Goal: Task Accomplishment & Management: Use online tool/utility

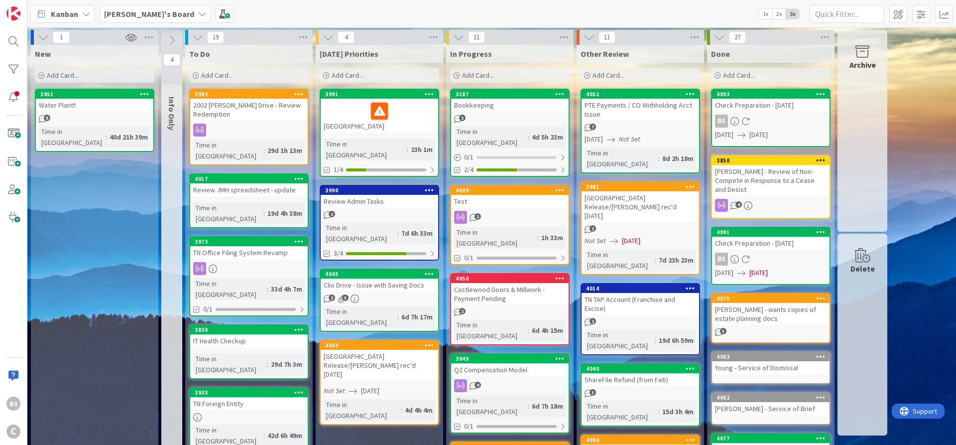
click at [132, 9] on b "[PERSON_NAME]'s Board" at bounding box center [149, 14] width 90 height 10
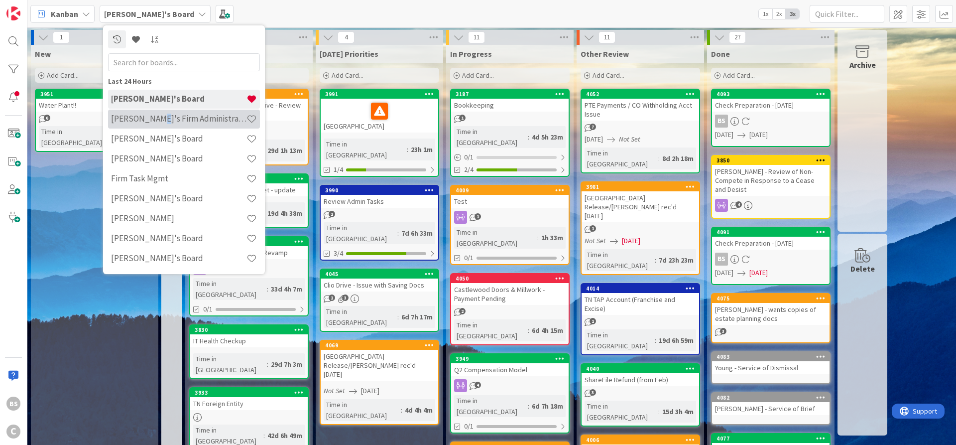
click at [151, 118] on h4 "[PERSON_NAME]'s Firm Administration Board" at bounding box center [178, 119] width 135 height 10
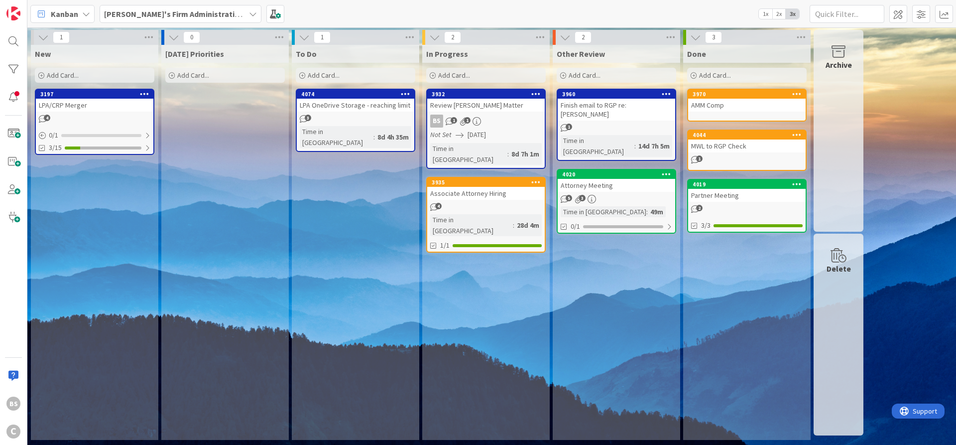
click at [302, 73] on icon at bounding box center [302, 76] width 6 height 6
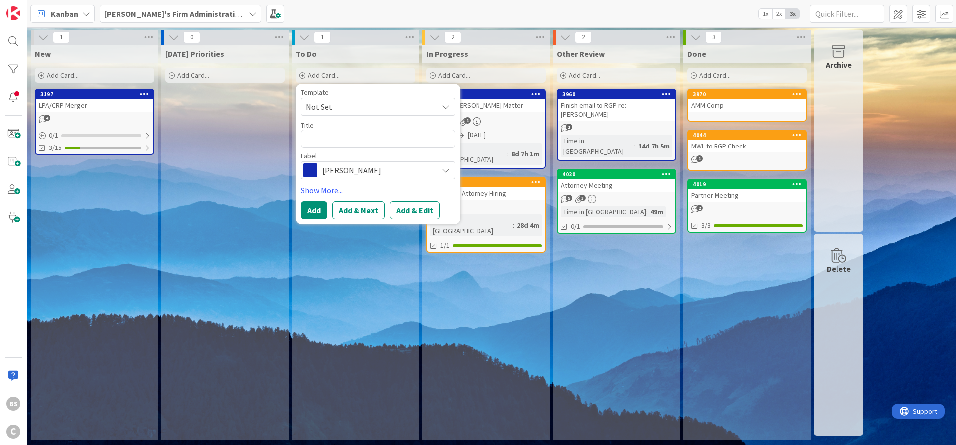
click at [328, 137] on textarea at bounding box center [378, 138] width 154 height 18
type textarea "x"
type textarea "K"
type textarea "x"
type textarea "KS"
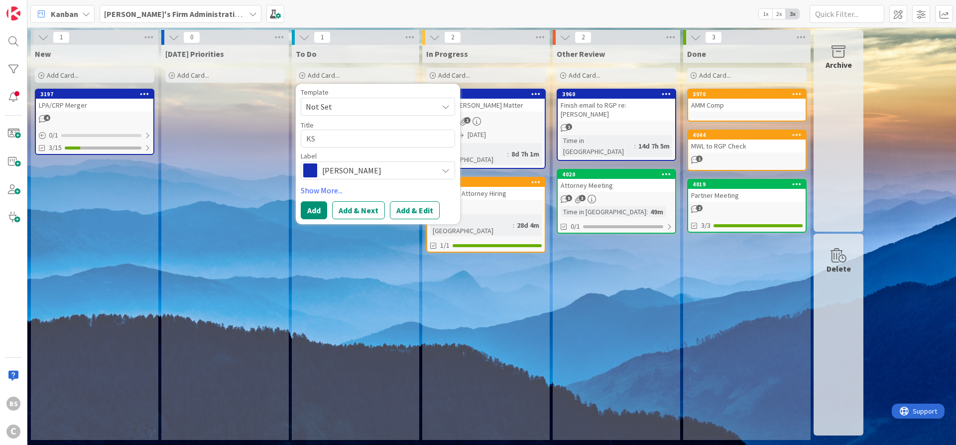
type textarea "x"
type textarea "KS"
type textarea "x"
type textarea "KS D"
type textarea "x"
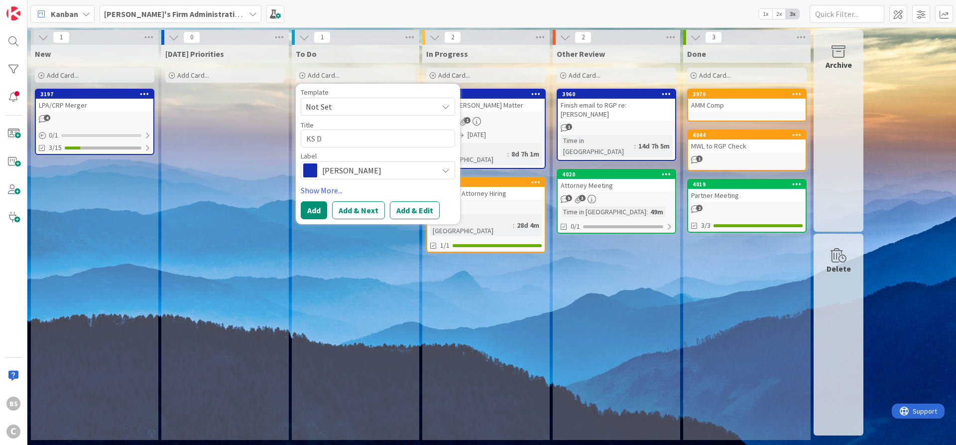
type textarea "KS DO"
type textarea "x"
type textarea "KS DOL"
type textarea "x"
type textarea "KS DOL"
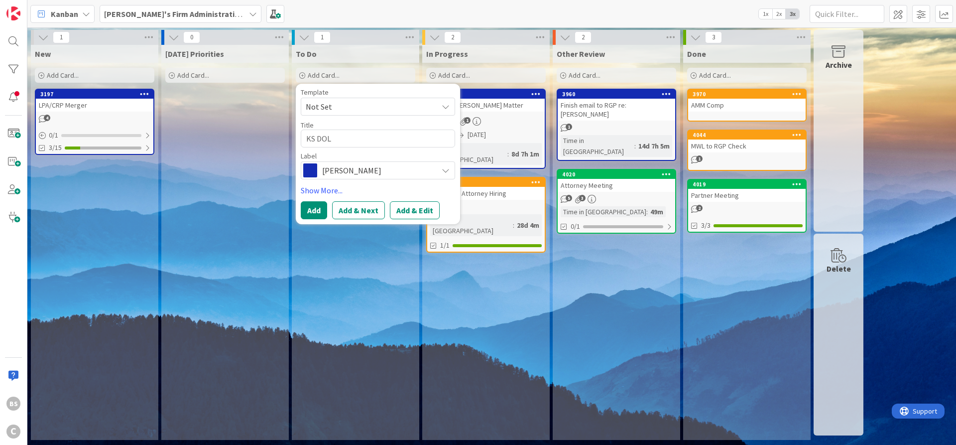
type textarea "x"
type textarea "KS DOL -"
type textarea "x"
type textarea "KS DOL -"
type textarea "x"
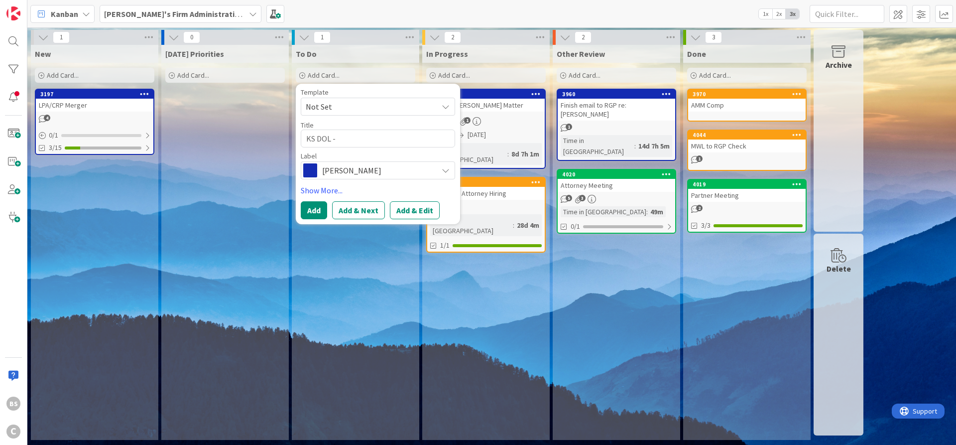
type textarea "KS DOL - S"
type textarea "x"
type textarea "KS DOL - Su"
type textarea "x"
type textarea "KS DOL - Sub"
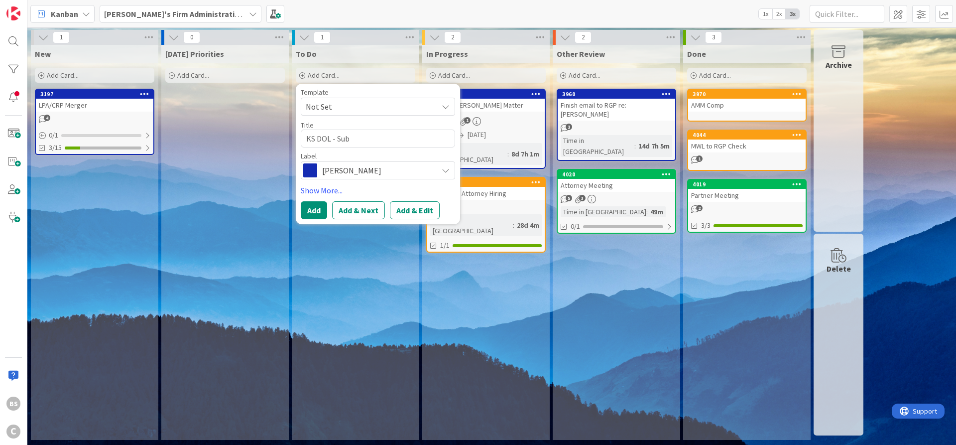
type textarea "x"
type textarea "KS DOL - Subm"
type textarea "x"
type textarea "KS DOL - Submi"
type textarea "x"
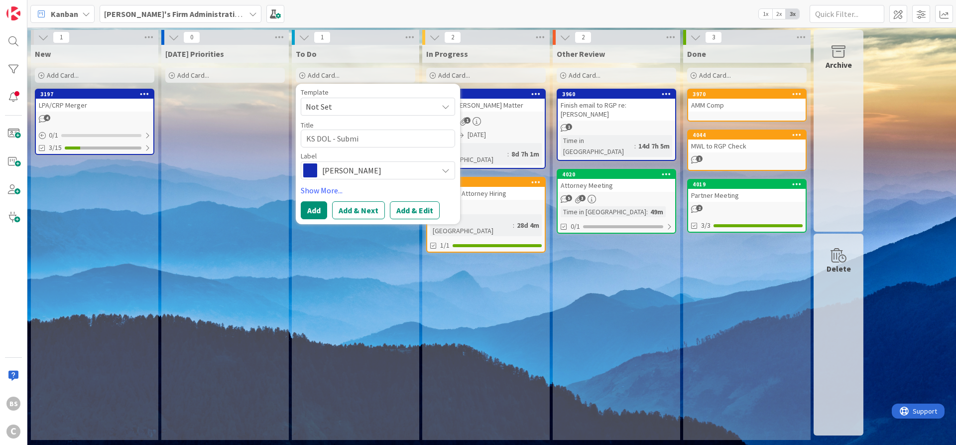
type textarea "KS DOL - Submit"
type textarea "x"
type textarea "KS DOL - Submit"
type textarea "x"
type textarea "KS DOL - Submit C"
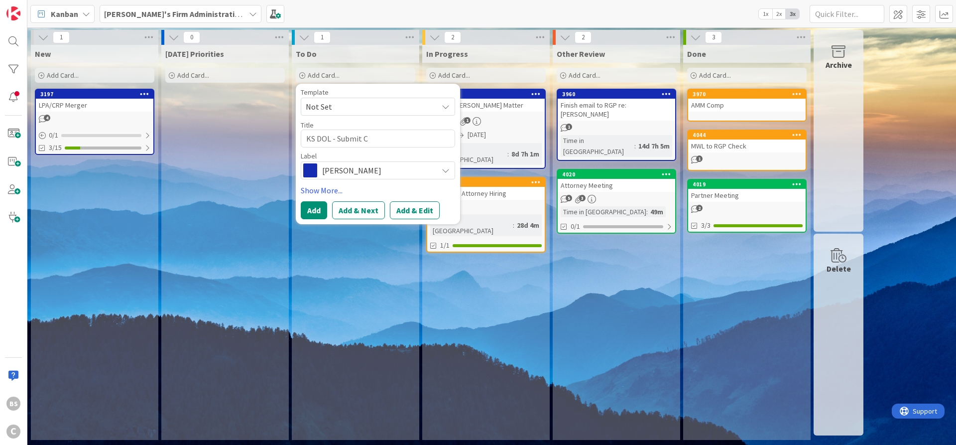
type textarea "x"
type textarea "KS DOL - Submit Cr"
type textarea "x"
type textarea "KS DOL - Submit Cre"
type textarea "x"
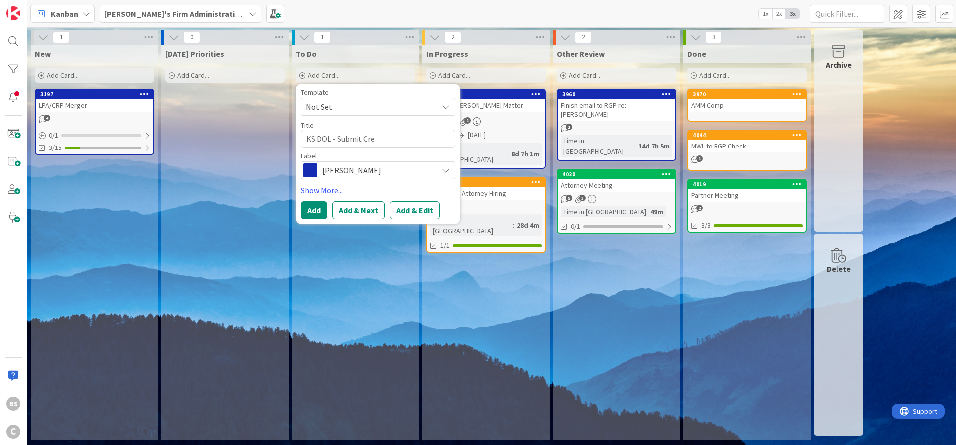
type textarea "KS DOL - Submit Cred"
type textarea "x"
type textarea "KS DOL - Submit Credi"
type textarea "x"
type textarea "KS DOL - Submit Credit"
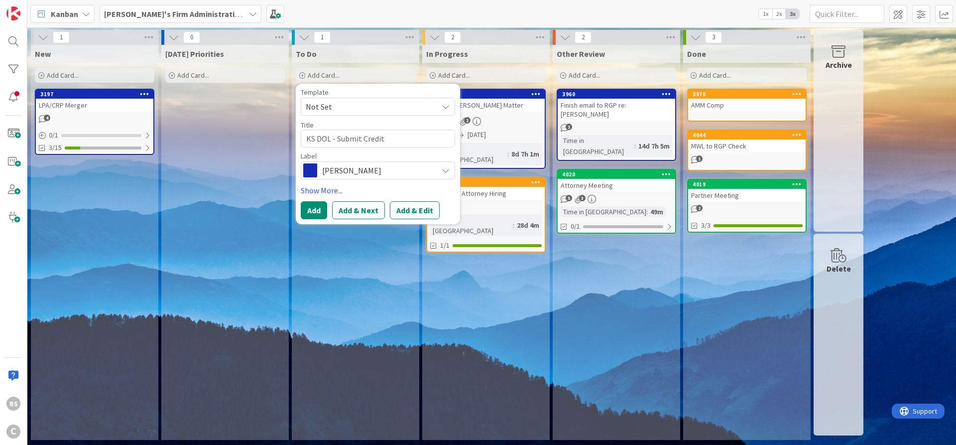
type textarea "x"
type textarea "KS DOL - Submit Credit M"
type textarea "x"
type textarea "KS DOL - Submit Credit Me"
type textarea "x"
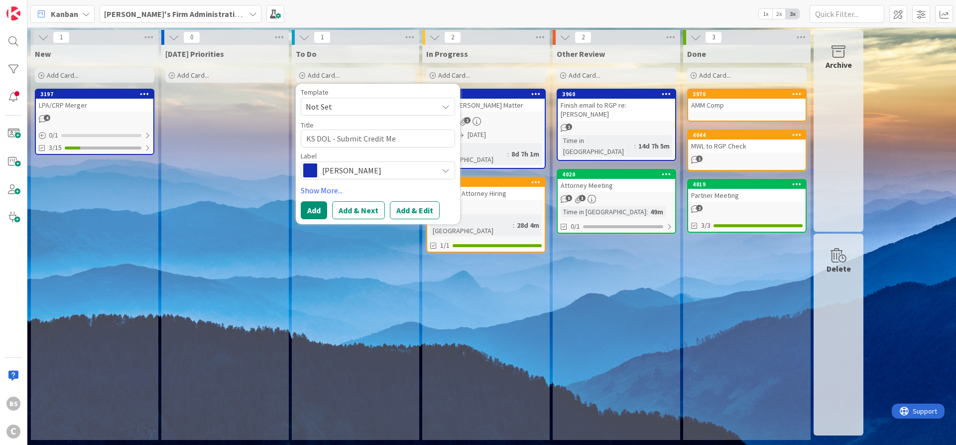
type textarea "KS DOL - Submit Credit Mem"
type textarea "x"
type textarea "KS DOL - Submit Credit Memo"
type textarea "x"
type textarea "KS DOL - Submit Credit Memo"
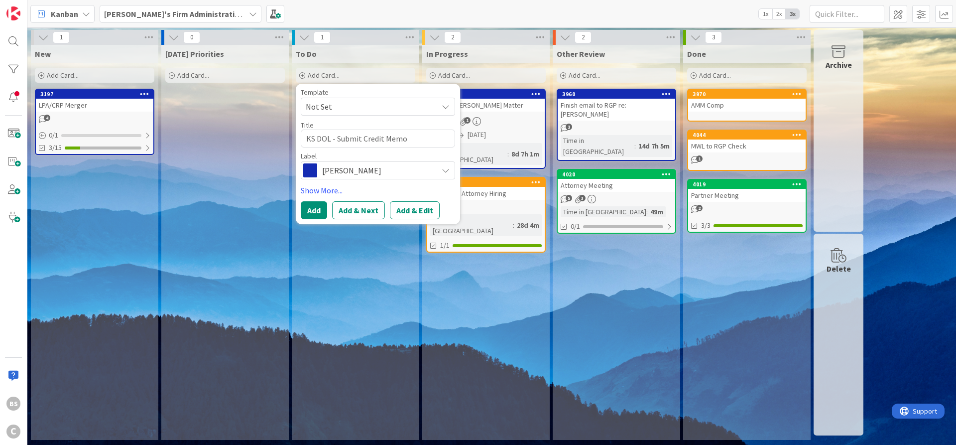
type textarea "x"
type textarea "KS DOL - Submit Credit Memo f"
type textarea "x"
type textarea "KS DOL - Submit Credit Memo fo"
type textarea "x"
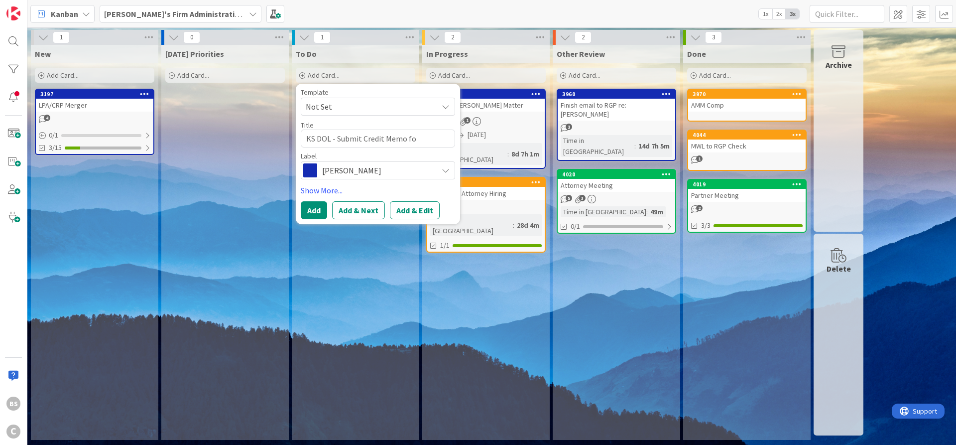
type textarea "KS DOL - Submit Credit Memo for"
type textarea "x"
type textarea "KS DOL - Submit Credit Memo for"
type textarea "x"
type textarea "KS DOL - Submit Credit Memo for R"
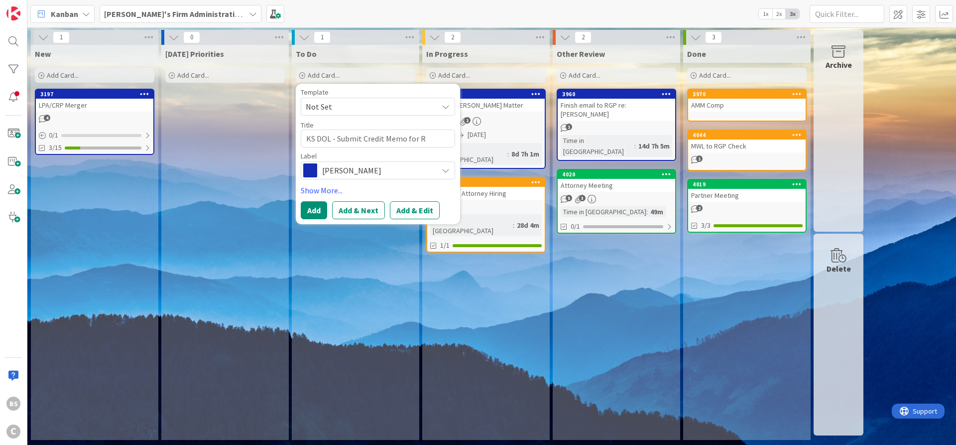
type textarea "x"
type textarea "KS DOL - Submit Credit Memo for Re"
type textarea "x"
type textarea "KS DOL - Submit Credit Memo for Ref"
type textarea "x"
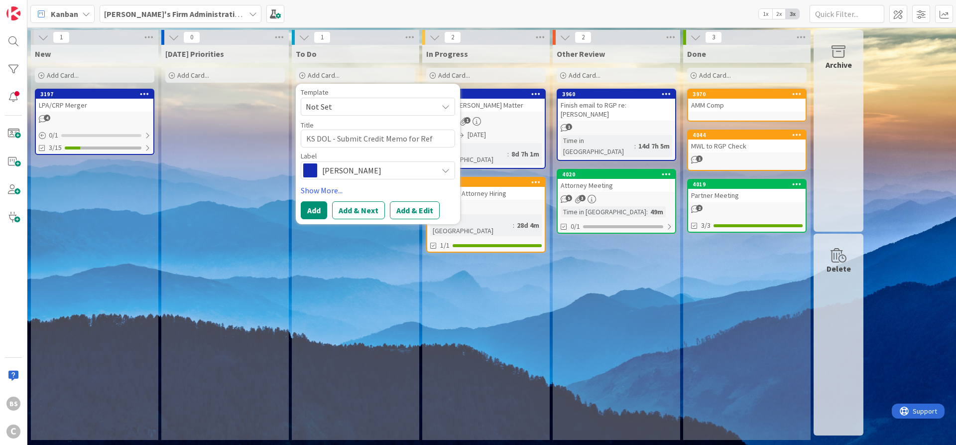
type textarea "KS DOL - Submit Credit Memo for Refu"
type textarea "x"
type textarea "KS DOL - Submit Credit Memo for Refun"
type textarea "x"
type textarea "KS DOL - Submit Credit Memo for Refund"
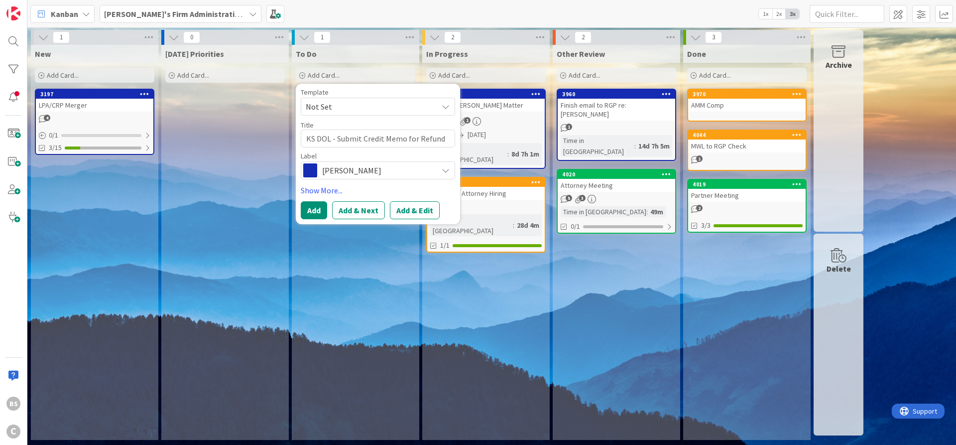
drag, startPoint x: 340, startPoint y: 166, endPoint x: 340, endPoint y: 172, distance: 6.5
click at [340, 166] on span "[PERSON_NAME]" at bounding box center [377, 170] width 111 height 14
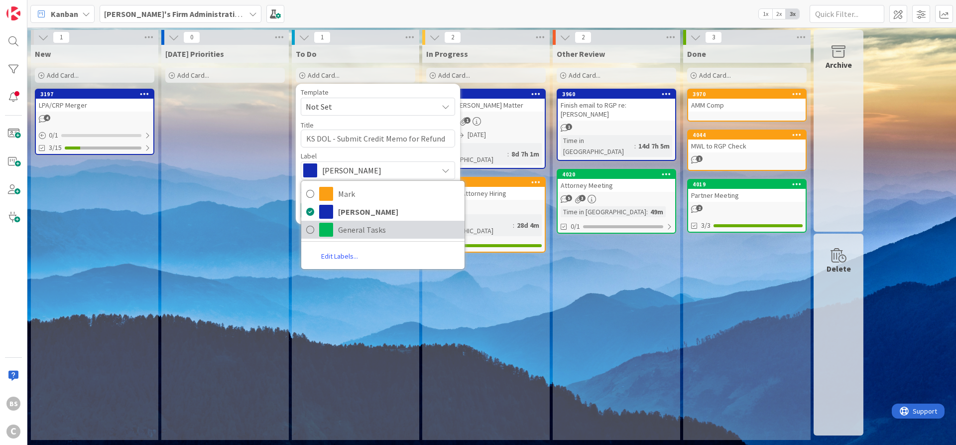
click at [350, 225] on span "General Tasks" at bounding box center [399, 229] width 122 height 15
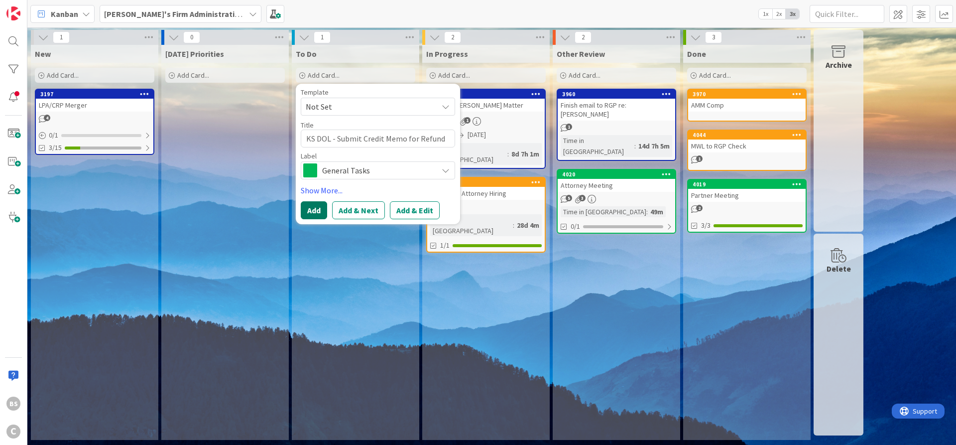
click at [319, 214] on button "Add" at bounding box center [314, 210] width 26 height 18
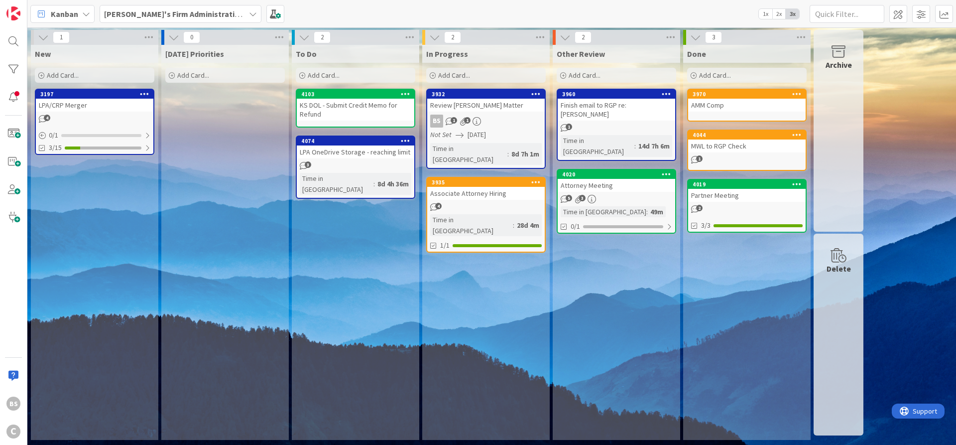
click at [303, 74] on icon at bounding box center [302, 76] width 6 height 6
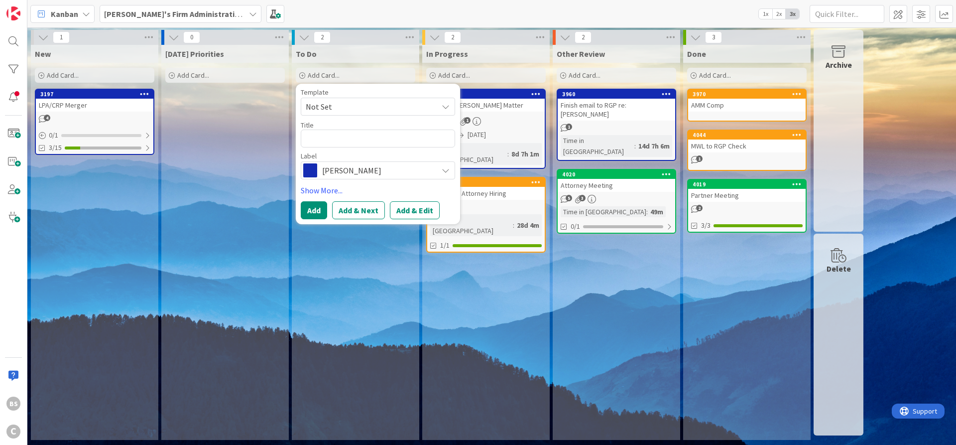
click at [315, 170] on span at bounding box center [310, 170] width 14 height 14
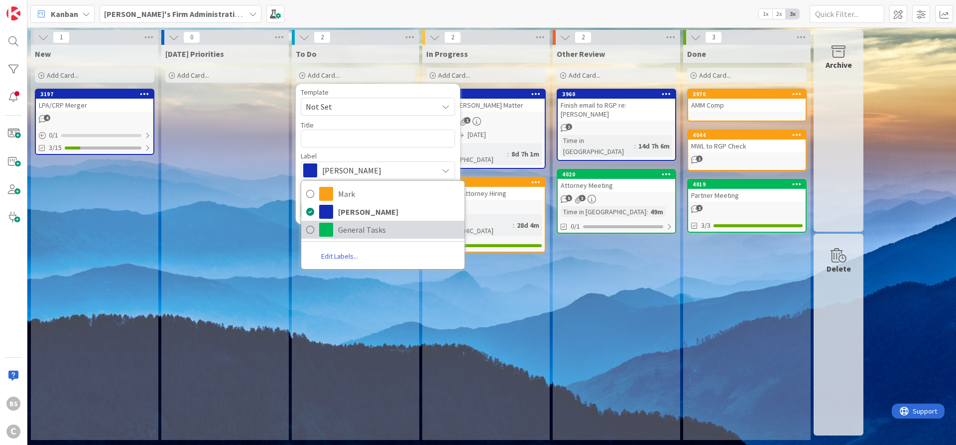
click at [333, 233] on link "General Tasks" at bounding box center [382, 230] width 163 height 18
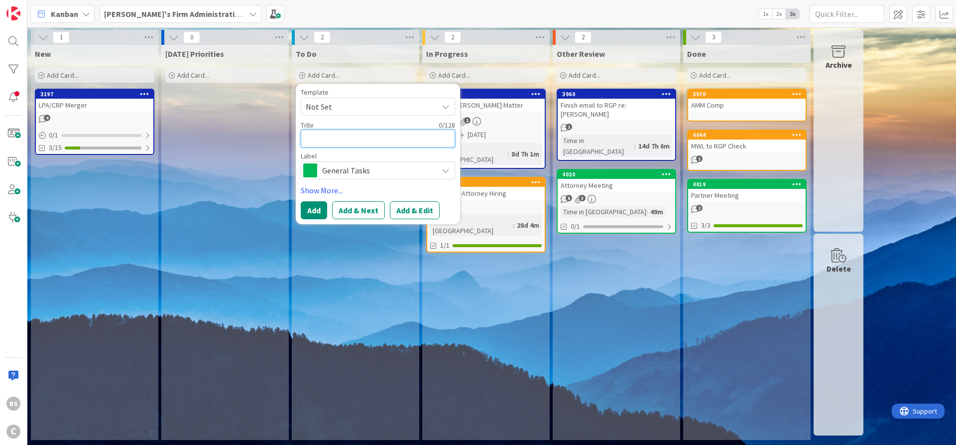
click at [318, 143] on textarea at bounding box center [378, 138] width 154 height 18
type textarea "x"
type textarea "J"
type textarea "x"
type textarea "[PERSON_NAME]"
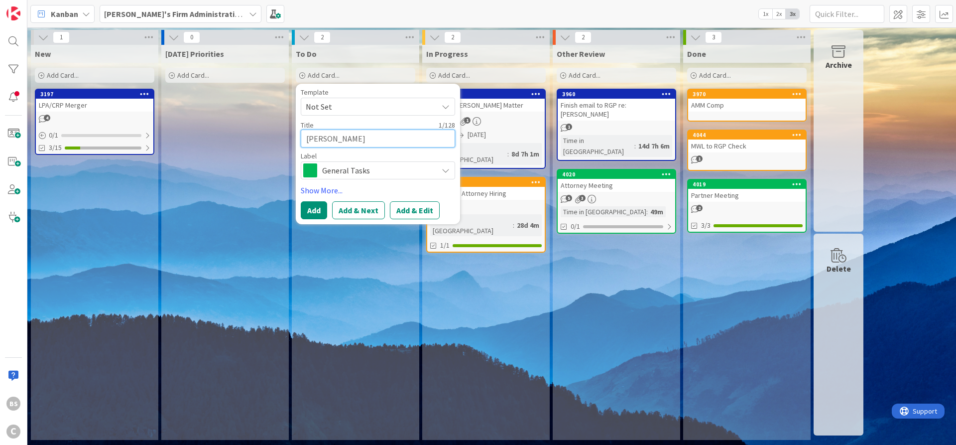
type textarea "x"
type textarea "[PERSON_NAME]"
type textarea "x"
type textarea "[PERSON_NAME]"
type textarea "x"
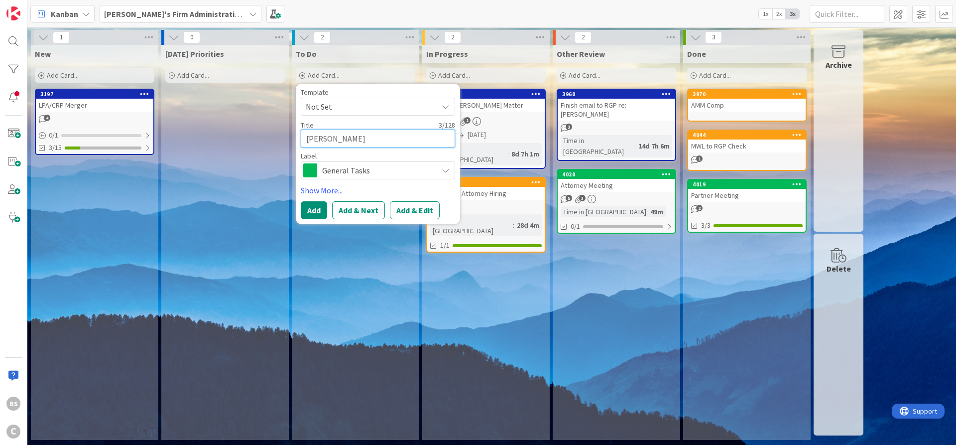
type textarea "[PERSON_NAME] _"
type textarea "x"
type textarea "[PERSON_NAME] _"
type textarea "x"
type textarea "[PERSON_NAME] _ F"
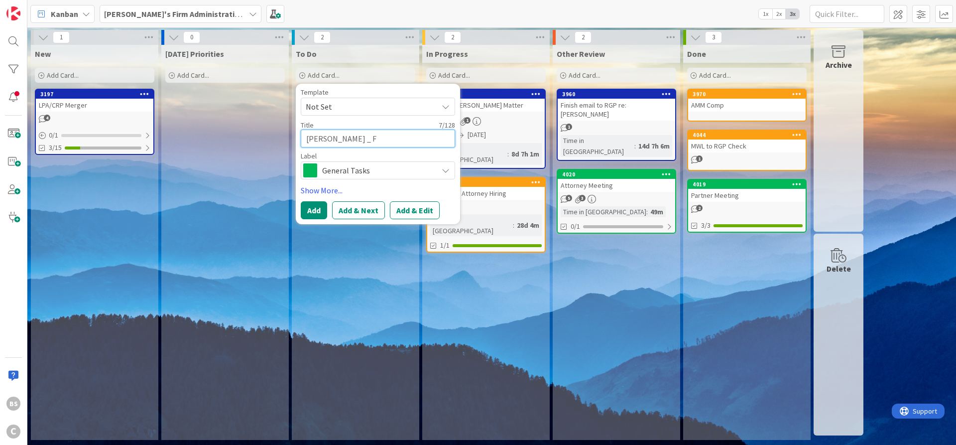
type textarea "x"
type textarea "[PERSON_NAME] _"
type textarea "x"
type textarea "[PERSON_NAME] _"
type textarea "x"
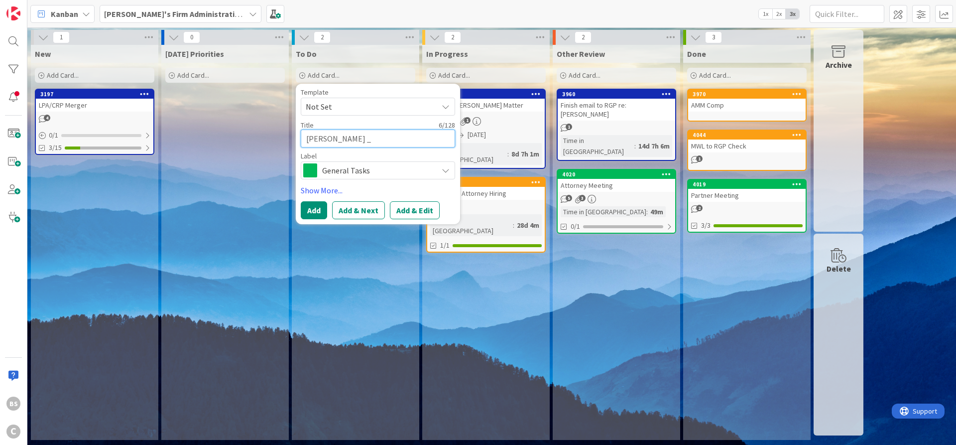
type textarea "[PERSON_NAME]"
type textarea "x"
type textarea "[PERSON_NAME] -"
type textarea "x"
type textarea "[PERSON_NAME] -"
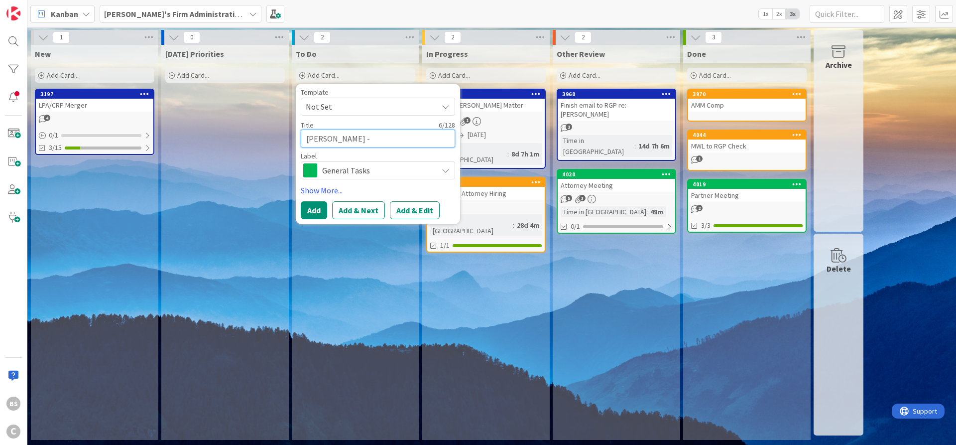
type textarea "x"
type textarea "[PERSON_NAME] - F"
type textarea "x"
type textarea "[PERSON_NAME] - Fo"
type textarea "x"
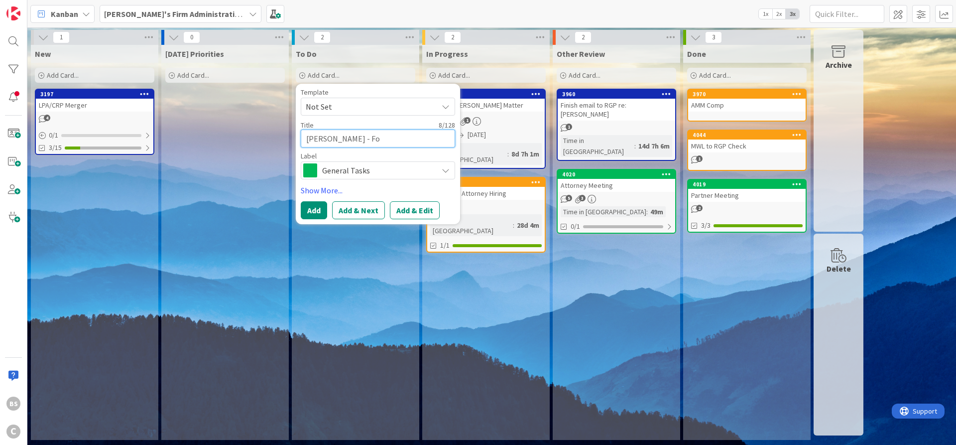
type textarea "[PERSON_NAME] - Fol"
type textarea "x"
type textarea "[PERSON_NAME] - Fo"
type textarea "x"
type textarea "[PERSON_NAME] - F"
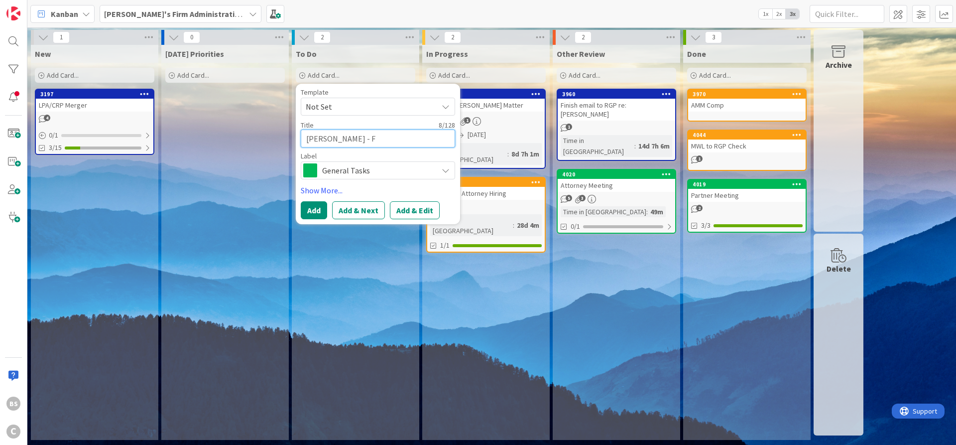
type textarea "x"
type textarea "[PERSON_NAME] -"
type textarea "x"
type textarea "[PERSON_NAME] -"
type textarea "x"
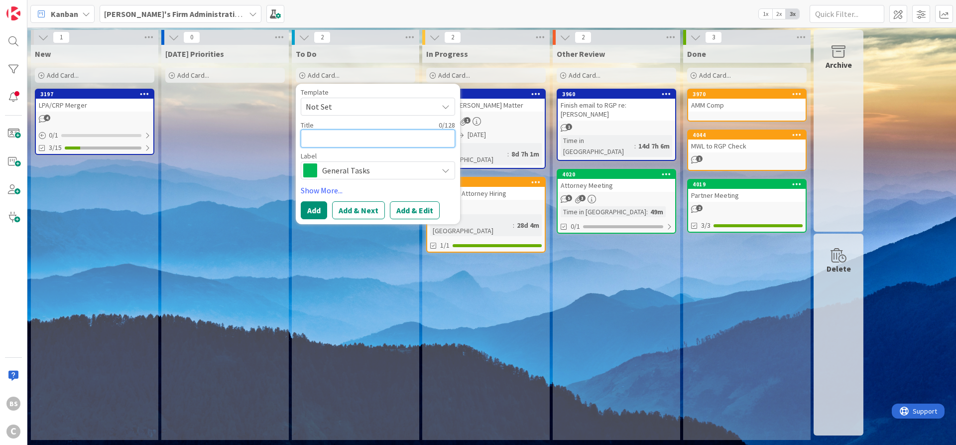
type textarea "D"
type textarea "x"
type textarea "DS"
type textarea "x"
type textarea "D"
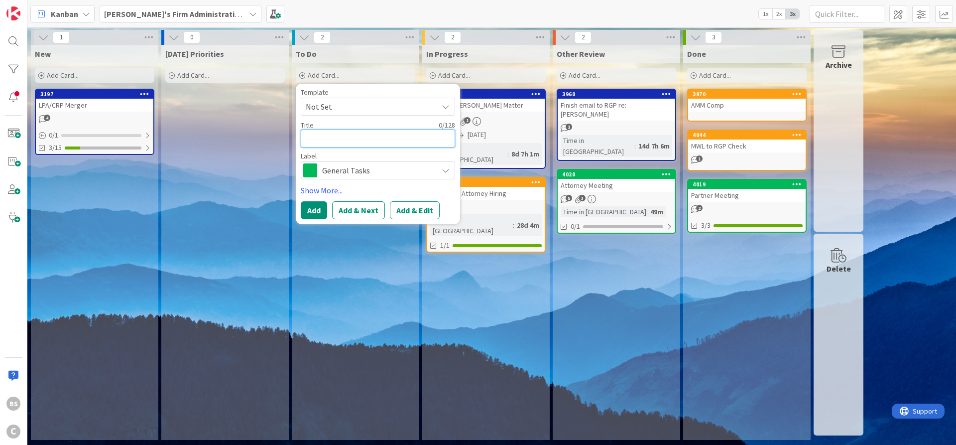
type textarea "x"
type textarea "K"
type textarea "x"
type textarea "KS"
type textarea "x"
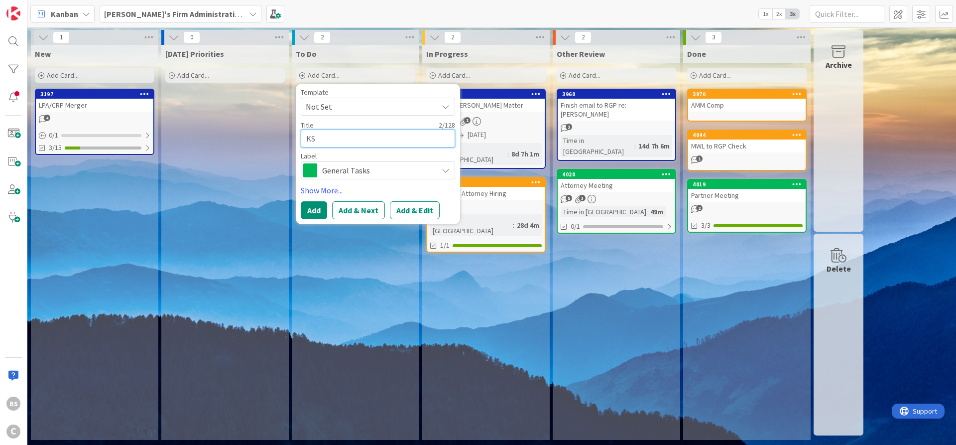
type textarea "KS"
type textarea "x"
type textarea "KS D"
type textarea "x"
type textarea "KS DO"
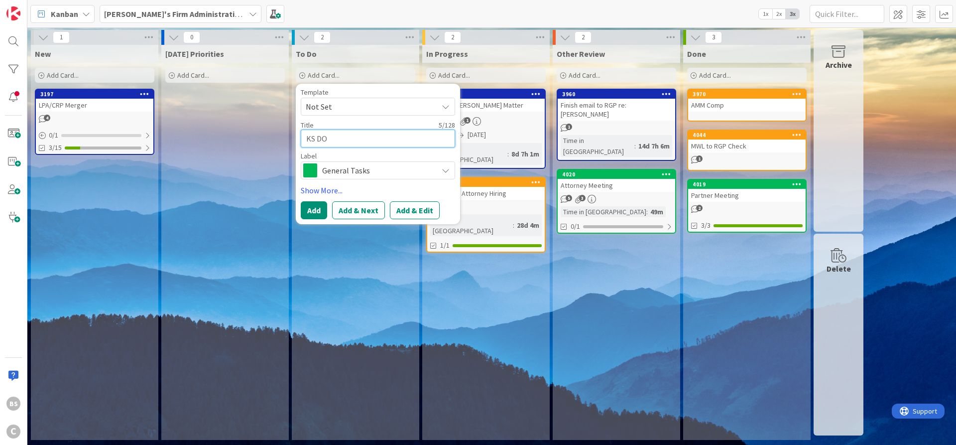
type textarea "x"
type textarea "KS DOR"
type textarea "x"
type textarea "KS DOR"
type textarea "x"
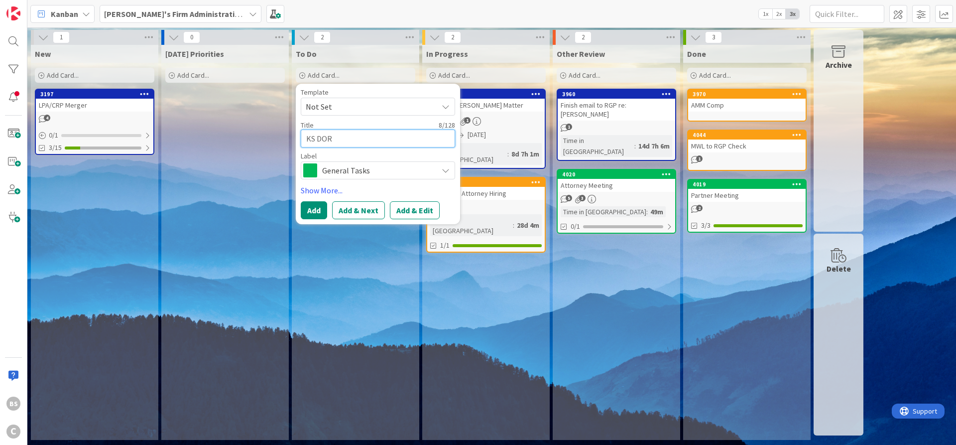
type textarea "KS DOR A"
type textarea "x"
type textarea "KS DOR Ac"
type textarea "x"
type textarea "KS DOR Acc"
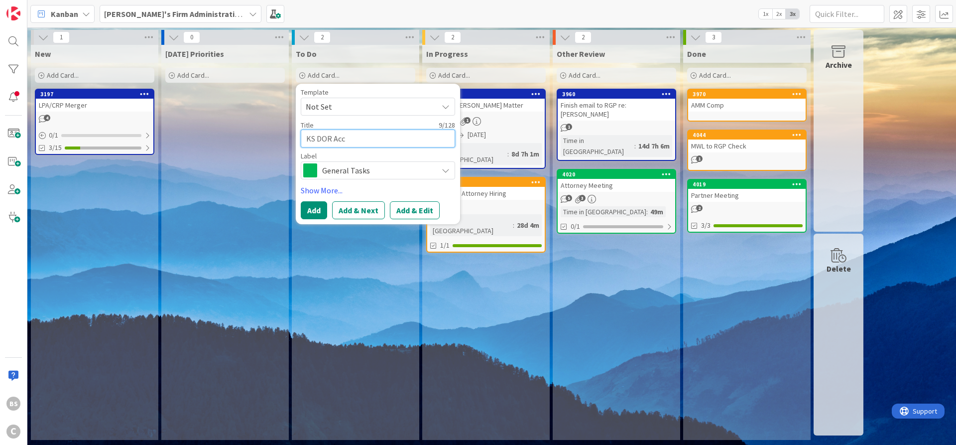
type textarea "x"
type textarea "KS DOR Acco"
type textarea "x"
type textarea "KS DOR Accou"
type textarea "x"
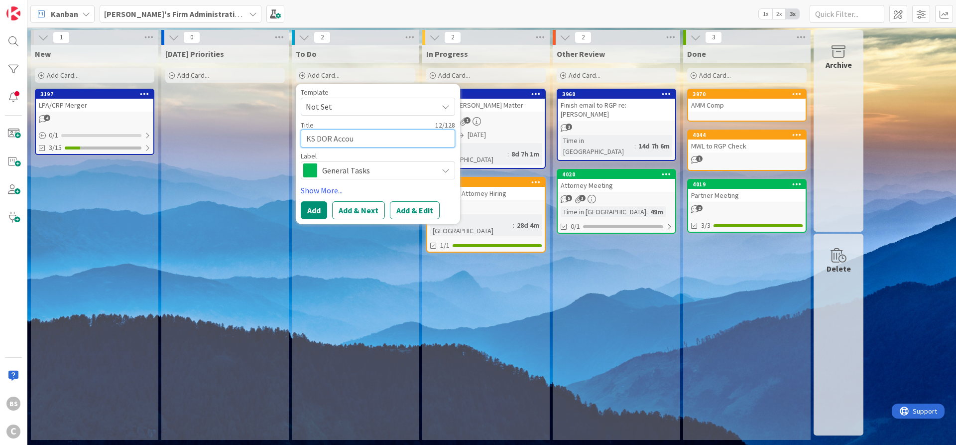
type textarea "KS DOR Accoun"
type textarea "x"
type textarea "KS DOR Account"
click at [408, 213] on button "Add & Edit" at bounding box center [415, 210] width 50 height 18
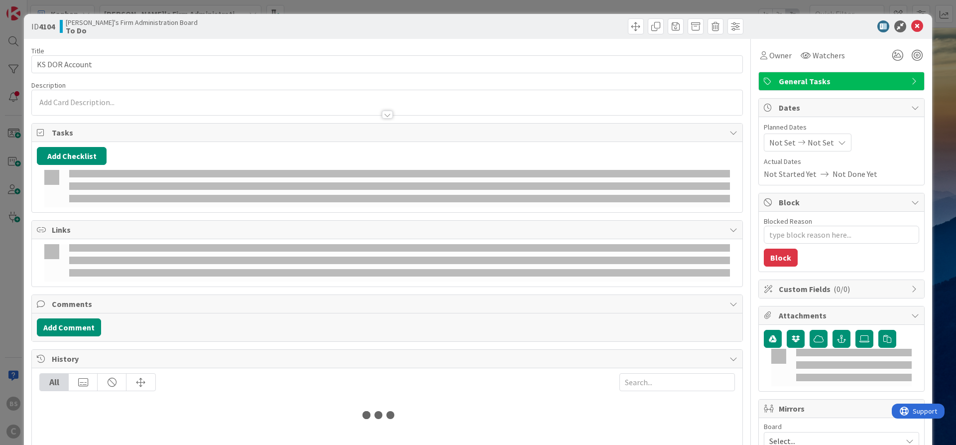
type textarea "x"
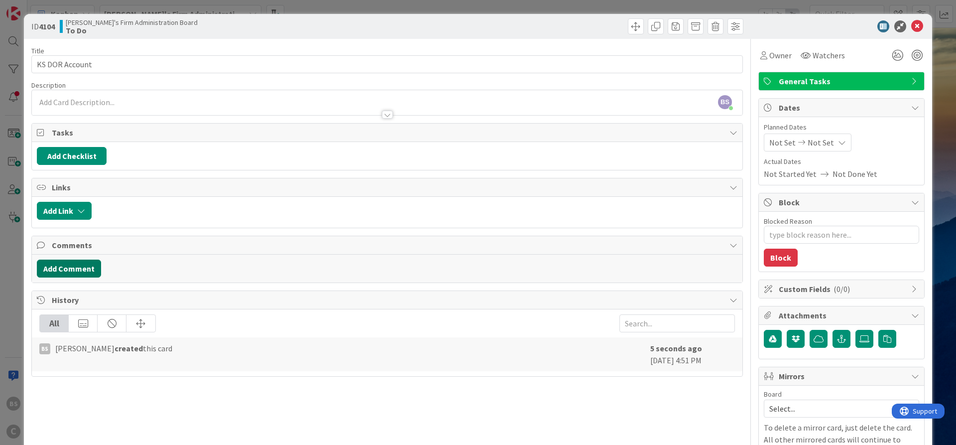
click at [66, 262] on button "Add Comment" at bounding box center [69, 268] width 64 height 18
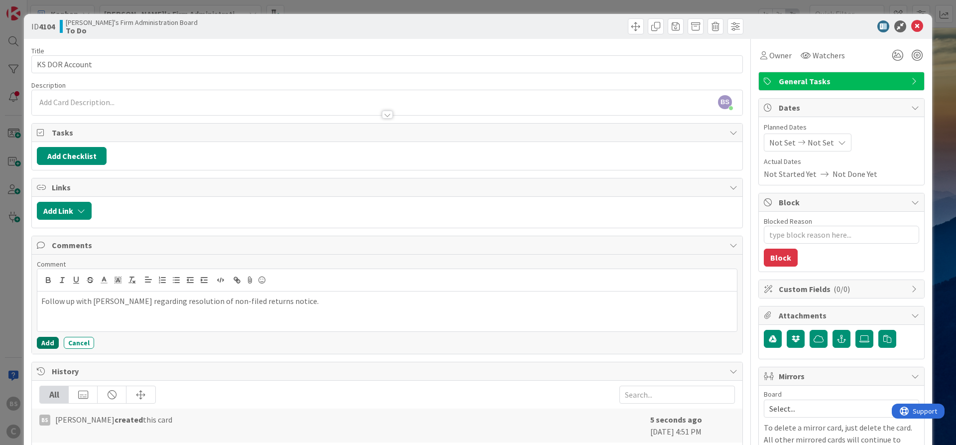
click at [43, 342] on button "Add" at bounding box center [48, 343] width 22 height 12
type textarea "x"
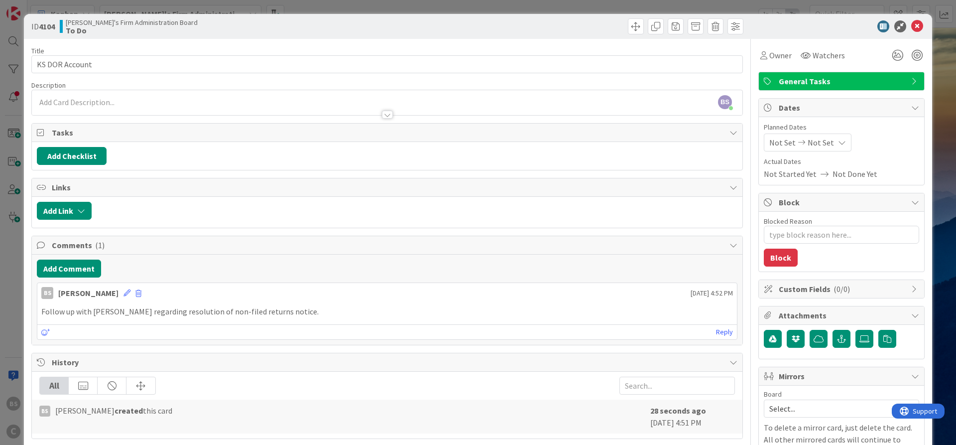
click at [809, 142] on span "Not Set" at bounding box center [821, 142] width 26 height 12
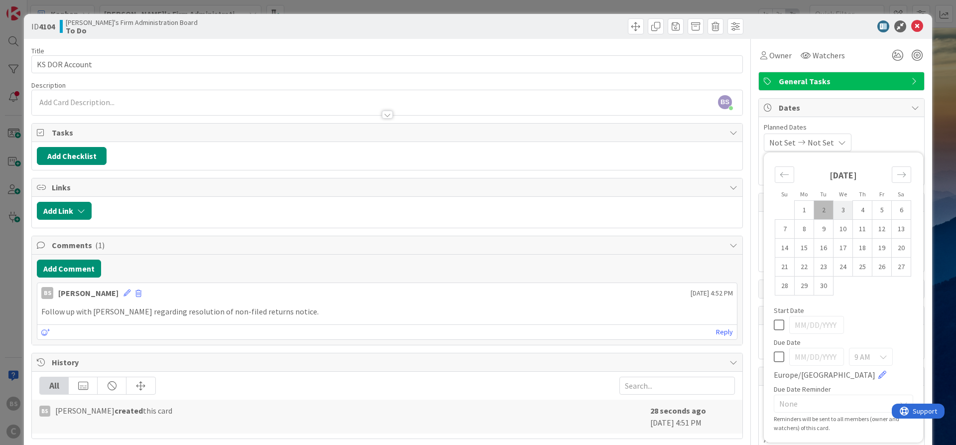
click at [845, 210] on td "3" at bounding box center [843, 210] width 19 height 19
type input "[DATE]"
type textarea "x"
click at [781, 356] on icon at bounding box center [779, 357] width 10 height 12
type input "[DATE]"
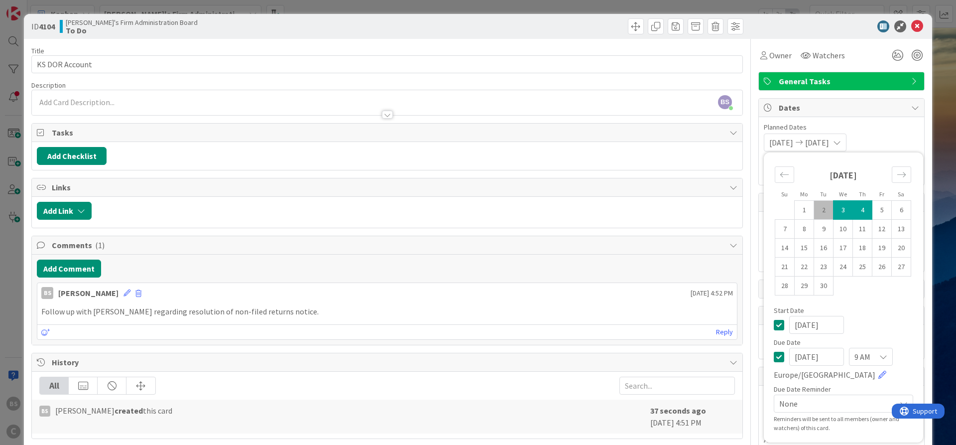
type textarea "x"
click at [886, 212] on td "5" at bounding box center [882, 210] width 19 height 19
type input "[DATE]"
click at [857, 56] on div "Owner Watchers" at bounding box center [841, 55] width 166 height 18
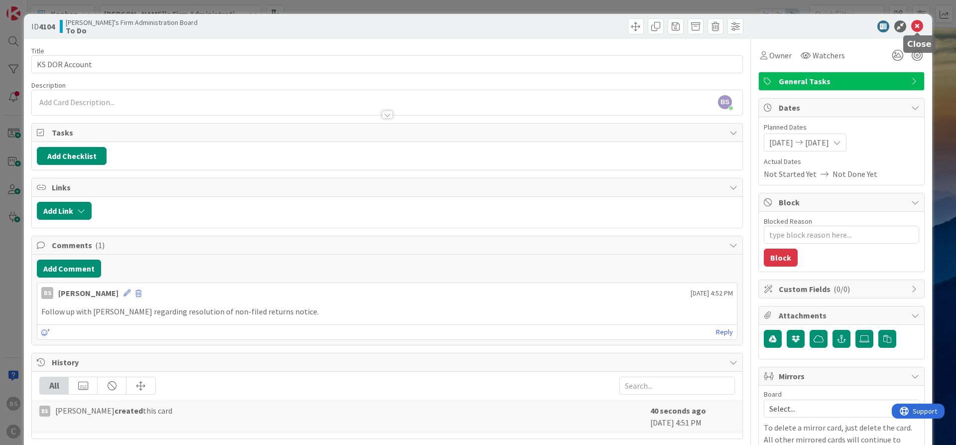
click at [921, 30] on icon at bounding box center [917, 26] width 12 height 12
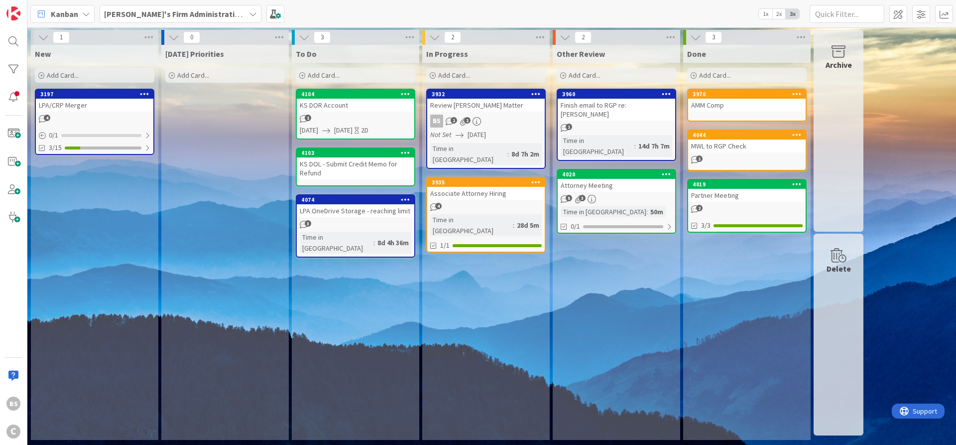
click at [159, 19] on span "[PERSON_NAME]'s Firm Administration Board" at bounding box center [174, 14] width 141 height 12
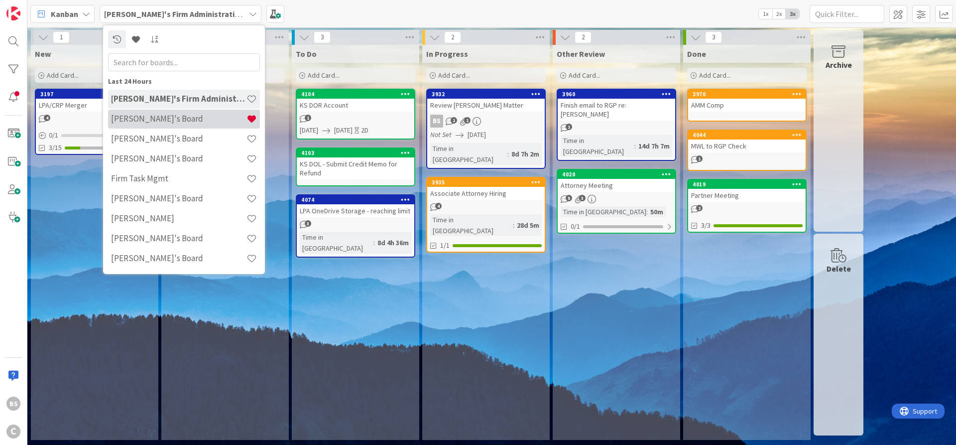
click at [153, 117] on h4 "[PERSON_NAME]'s Board" at bounding box center [178, 119] width 135 height 10
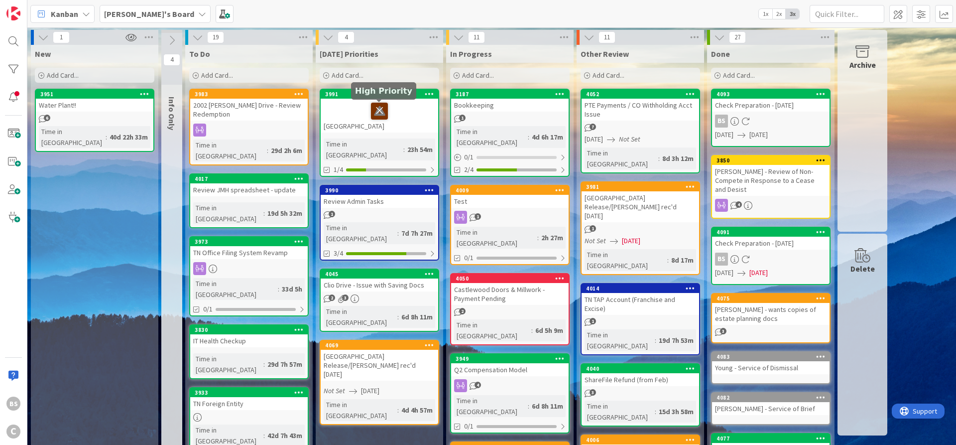
click at [381, 106] on icon at bounding box center [379, 111] width 17 height 16
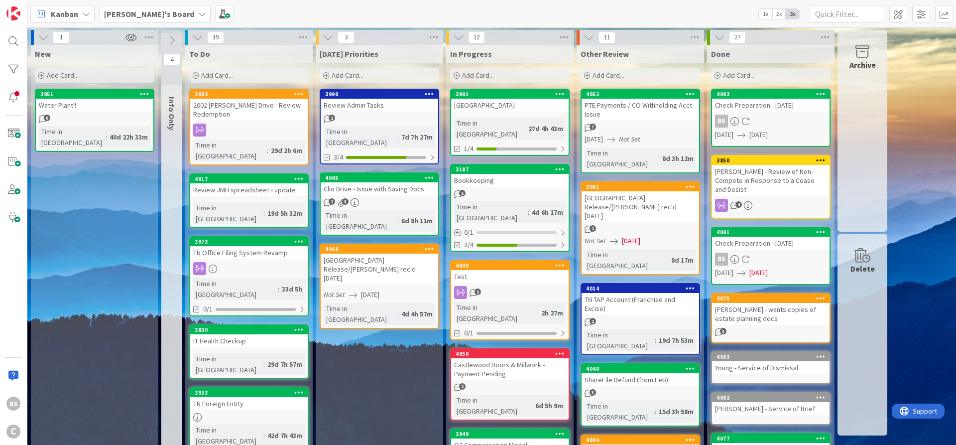
click at [147, 11] on b "[PERSON_NAME]'s Board" at bounding box center [149, 14] width 90 height 10
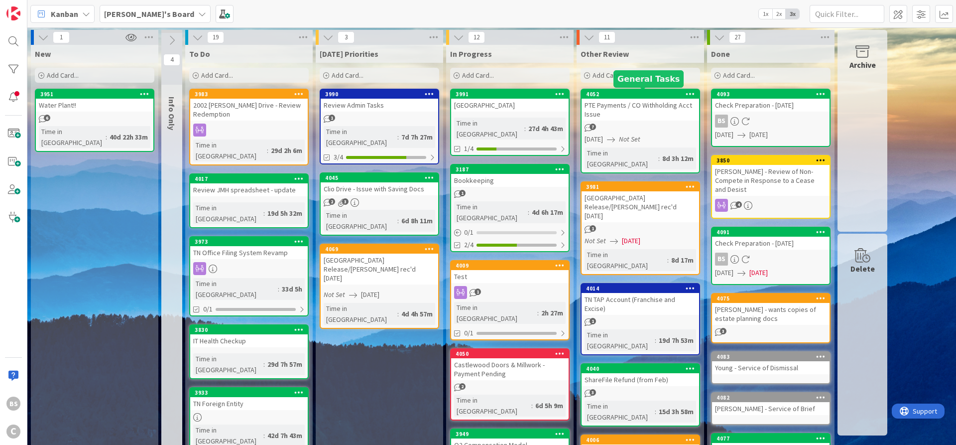
click at [629, 96] on div "4052" at bounding box center [642, 94] width 113 height 7
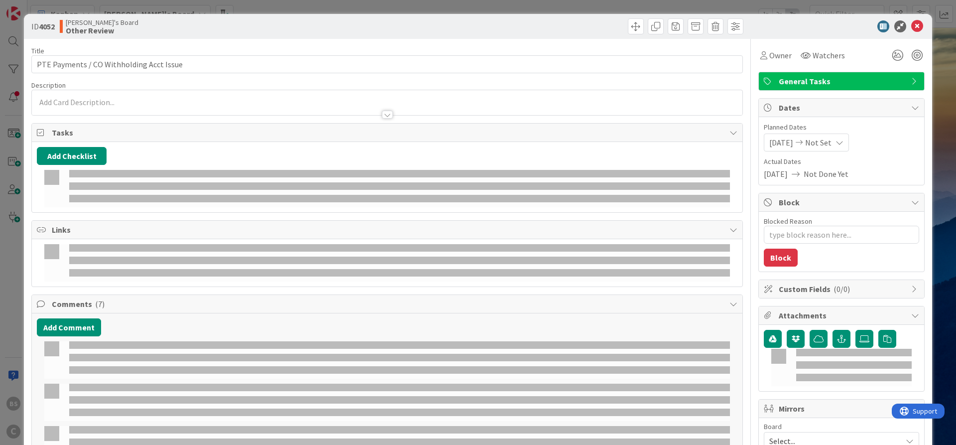
type textarea "x"
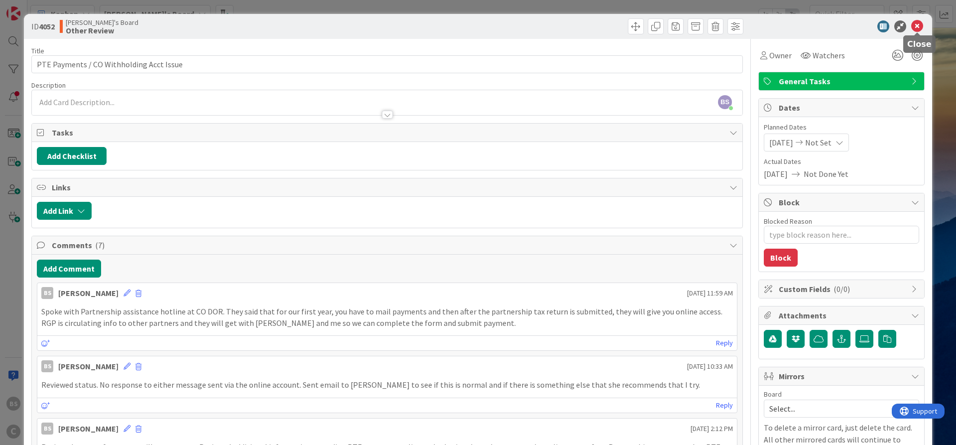
click at [916, 20] on icon at bounding box center [917, 26] width 12 height 12
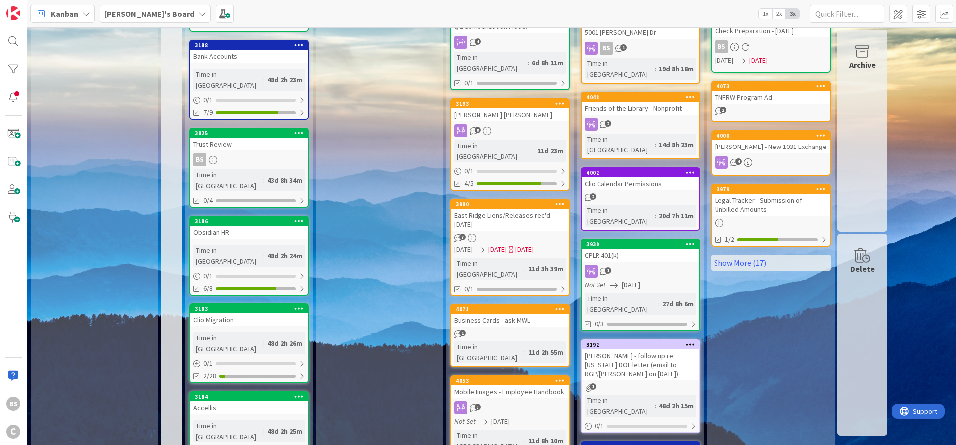
scroll to position [453, 0]
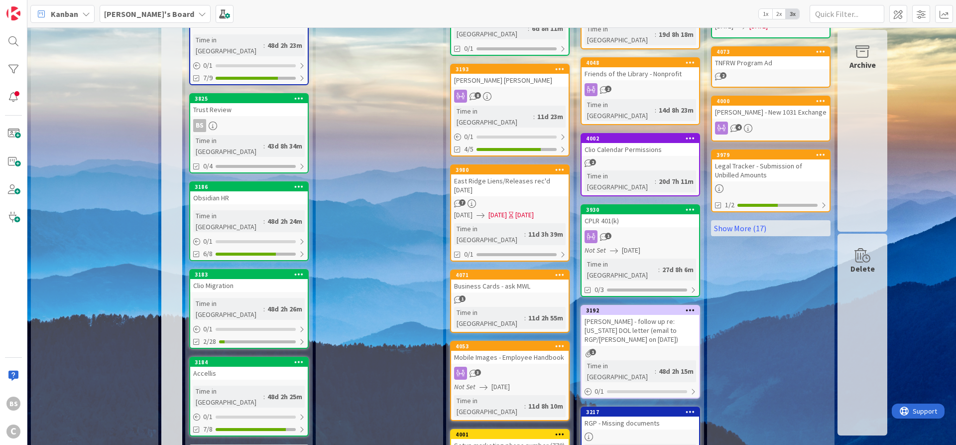
click at [222, 444] on link "Show More (9)" at bounding box center [249, 452] width 120 height 16
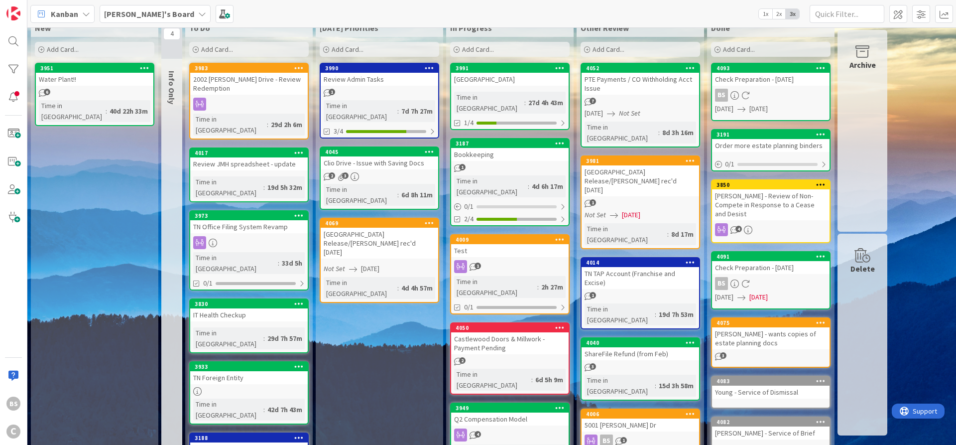
scroll to position [0, 0]
